Goal: Information Seeking & Learning: Find specific fact

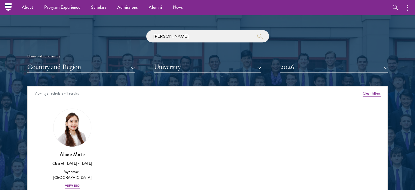
scroll to position [627, 0]
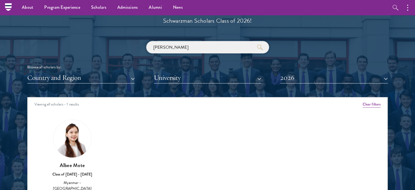
click at [200, 53] on input "[PERSON_NAME]" at bounding box center [207, 47] width 123 height 12
click at [200, 52] on input "[PERSON_NAME]" at bounding box center [207, 47] width 123 height 12
click at [200, 51] on input "[PERSON_NAME]" at bounding box center [207, 47] width 123 height 12
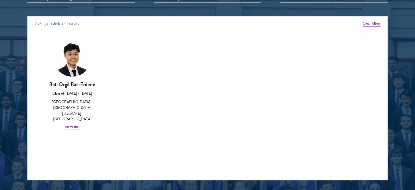
scroll to position [709, 0]
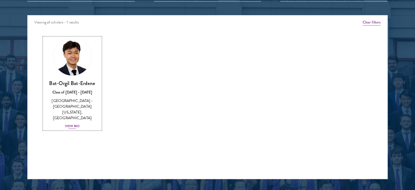
click at [74, 123] on div "View Bio" at bounding box center [72, 125] width 15 height 5
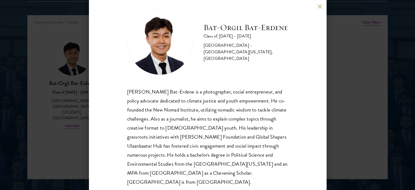
scroll to position [11, 0]
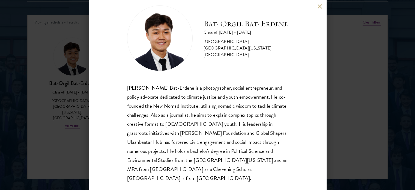
click at [46, 126] on div "[PERSON_NAME] Bat-Erdene Class of [DATE] - [DATE] [GEOGRAPHIC_DATA] - [GEOGRAPH…" at bounding box center [207, 95] width 415 height 190
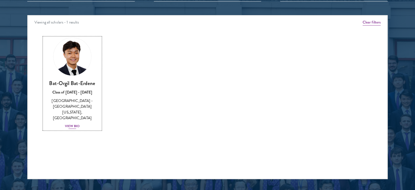
click at [65, 102] on div "[GEOGRAPHIC_DATA] - [GEOGRAPHIC_DATA][US_STATE], [GEOGRAPHIC_DATA]" at bounding box center [72, 109] width 57 height 23
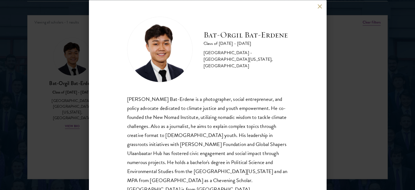
click at [334, 112] on div "[PERSON_NAME] Bat-Erdene Class of [DATE] - [DATE] [GEOGRAPHIC_DATA] - [GEOGRAPH…" at bounding box center [207, 95] width 415 height 190
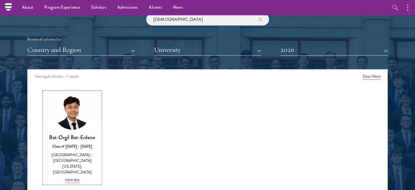
scroll to position [600, 0]
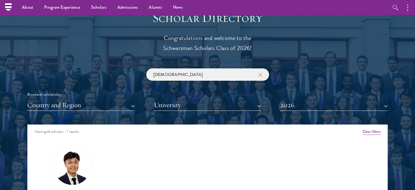
click at [175, 74] on input "[DEMOGRAPHIC_DATA]" at bounding box center [207, 74] width 123 height 12
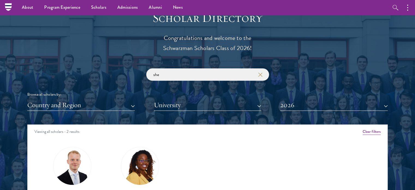
type input "sh"
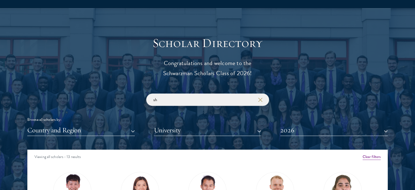
scroll to position [600, 0]
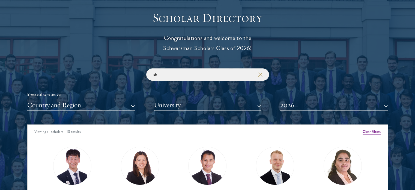
drag, startPoint x: 161, startPoint y: 76, endPoint x: 147, endPoint y: 74, distance: 13.9
click at [147, 74] on input "sh" at bounding box center [207, 74] width 123 height 12
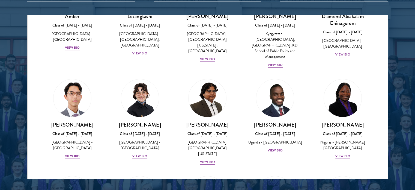
scroll to position [82, 0]
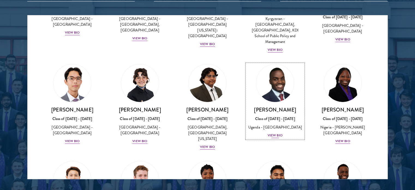
click at [271, 107] on div "[PERSON_NAME] Class of [DATE] - [DATE] [GEOGRAPHIC_DATA] - [GEOGRAPHIC_DATA] [G…" at bounding box center [275, 122] width 57 height 32
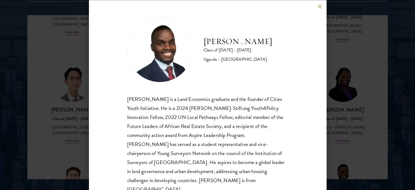
click at [130, 98] on div "[PERSON_NAME] is a Land Economics graduate and the founder of Cities Youth Init…" at bounding box center [207, 143] width 161 height 99
copy div "[PERSON_NAME]"
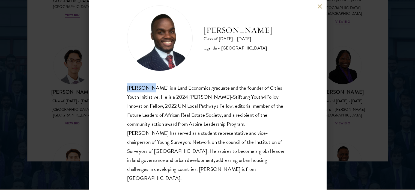
scroll to position [736, 0]
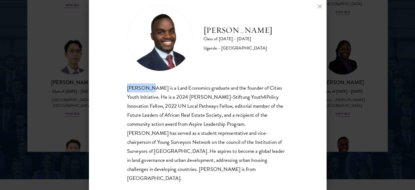
drag, startPoint x: 273, startPoint y: 54, endPoint x: 221, endPoint y: 51, distance: 51.9
click at [221, 51] on div "Uganda - [GEOGRAPHIC_DATA]" at bounding box center [237, 48] width 69 height 7
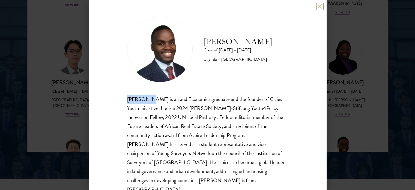
click at [319, 7] on button at bounding box center [319, 6] width 5 height 5
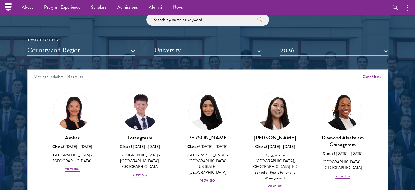
scroll to position [655, 0]
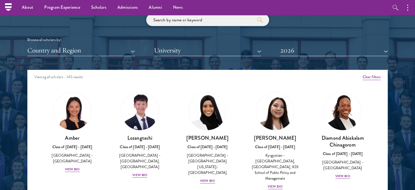
click at [207, 19] on input "search" at bounding box center [207, 20] width 123 height 12
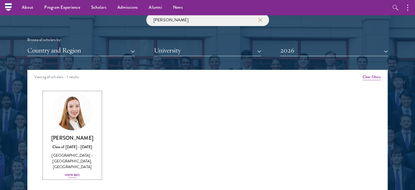
click at [73, 130] on div at bounding box center [72, 111] width 38 height 38
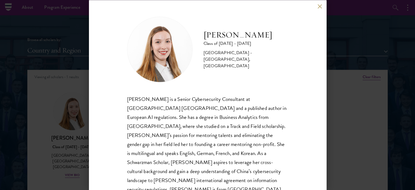
scroll to position [11, 0]
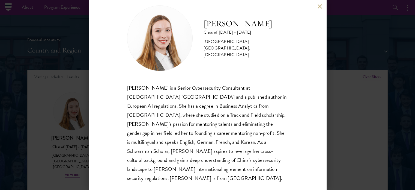
click at [238, 42] on div "[GEOGRAPHIC_DATA] - [GEOGRAPHIC_DATA], [GEOGRAPHIC_DATA]" at bounding box center [245, 48] width 85 height 20
copy div "[GEOGRAPHIC_DATA]"
click at [320, 7] on button at bounding box center [319, 6] width 5 height 5
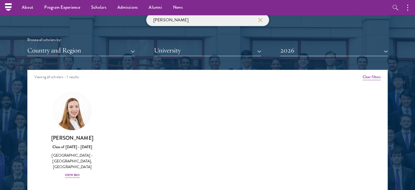
click at [197, 20] on input "[PERSON_NAME]" at bounding box center [207, 20] width 123 height 12
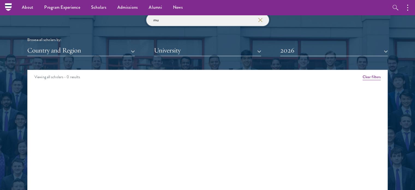
type input "m"
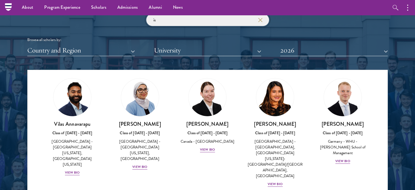
scroll to position [27, 0]
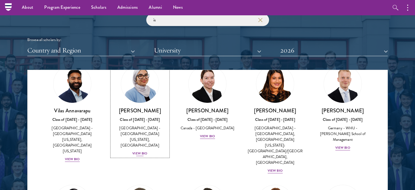
click at [143, 91] on img at bounding box center [139, 83] width 41 height 41
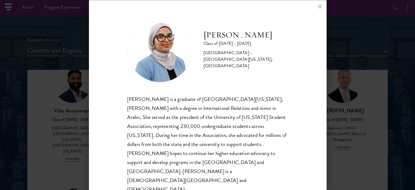
click at [319, 9] on button at bounding box center [319, 6] width 5 height 5
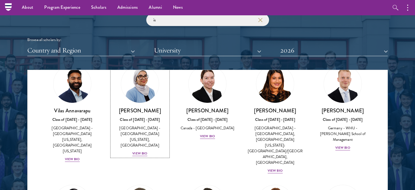
scroll to position [22, 0]
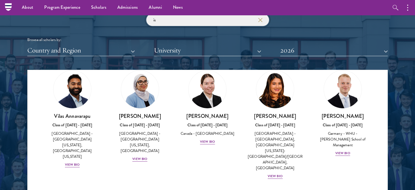
click at [172, 20] on input "is" at bounding box center [207, 20] width 123 height 12
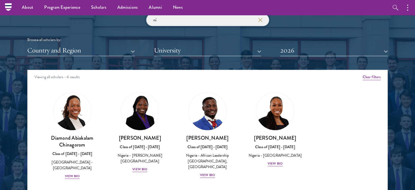
type input "n"
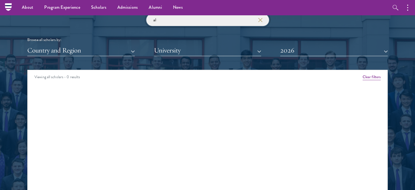
type input "a"
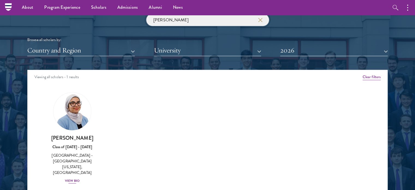
type input "[PERSON_NAME]"
click at [75, 157] on div "[GEOGRAPHIC_DATA] - [GEOGRAPHIC_DATA][US_STATE], [GEOGRAPHIC_DATA]" at bounding box center [72, 163] width 57 height 23
